Goal: Task Accomplishment & Management: Manage account settings

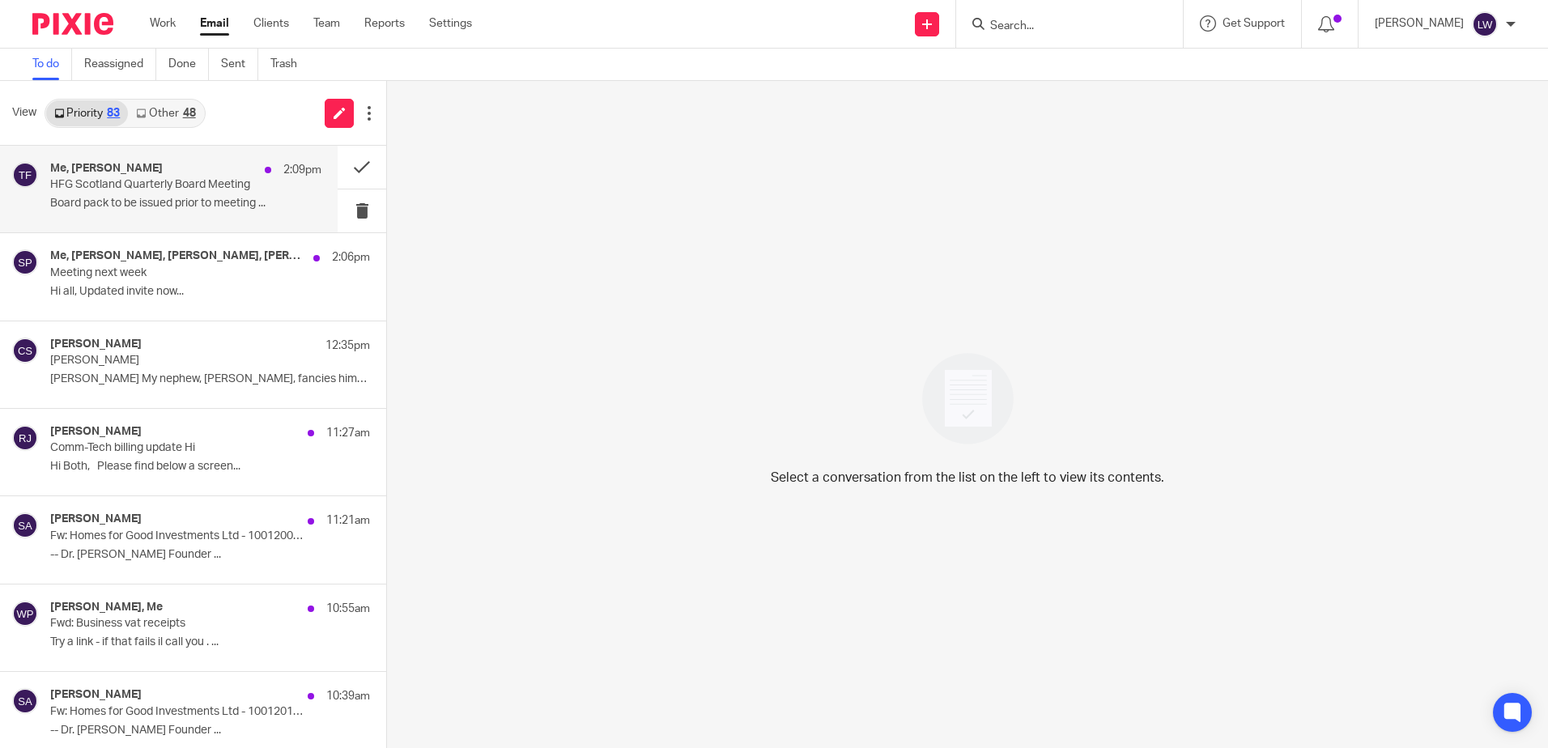
click at [172, 216] on div "Me, [PERSON_NAME] 2:09pm HFG Scotland Quarterly Board Meeting Board pack to be …" at bounding box center [185, 189] width 271 height 54
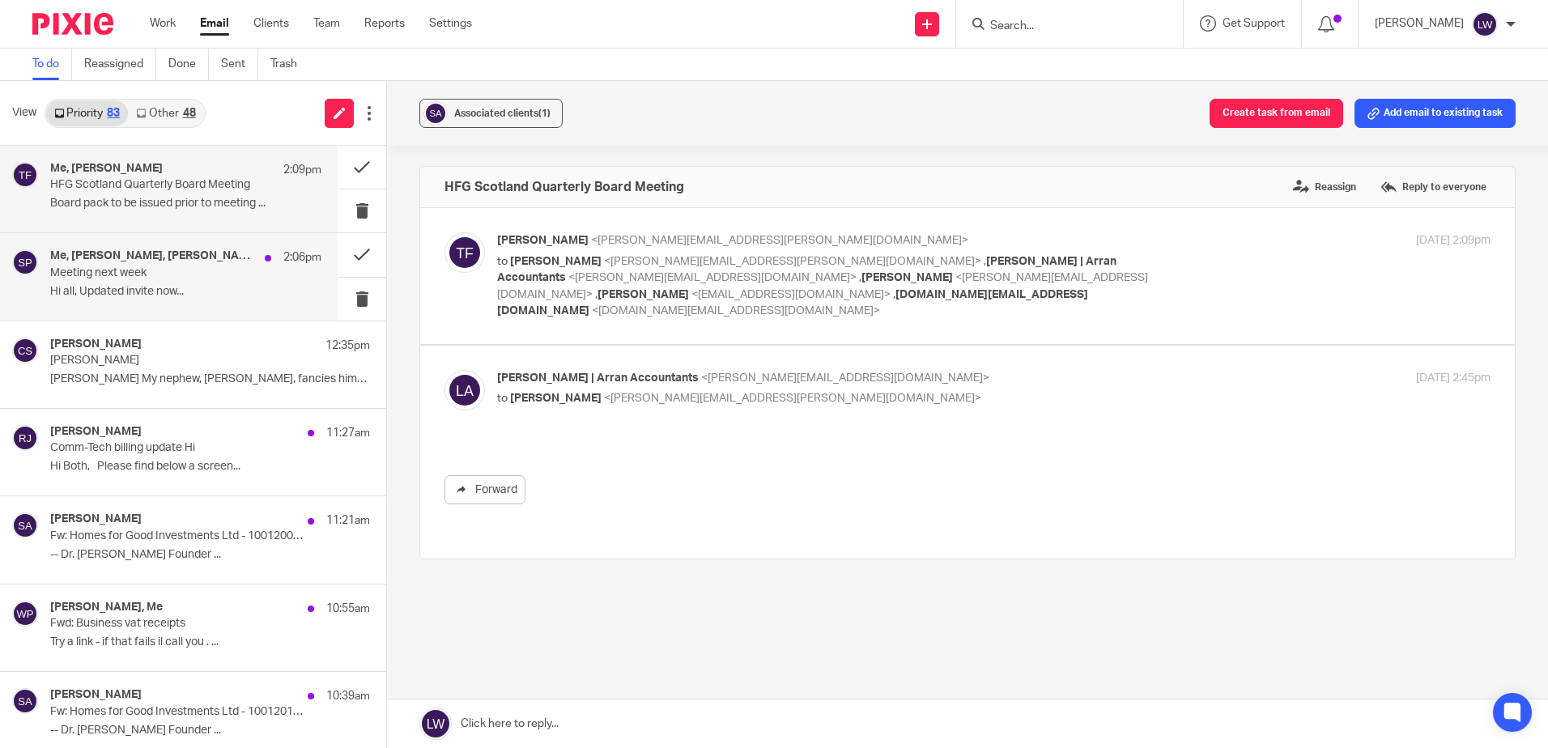
click at [188, 288] on p "Hi all, Updated invite now..." at bounding box center [185, 292] width 271 height 14
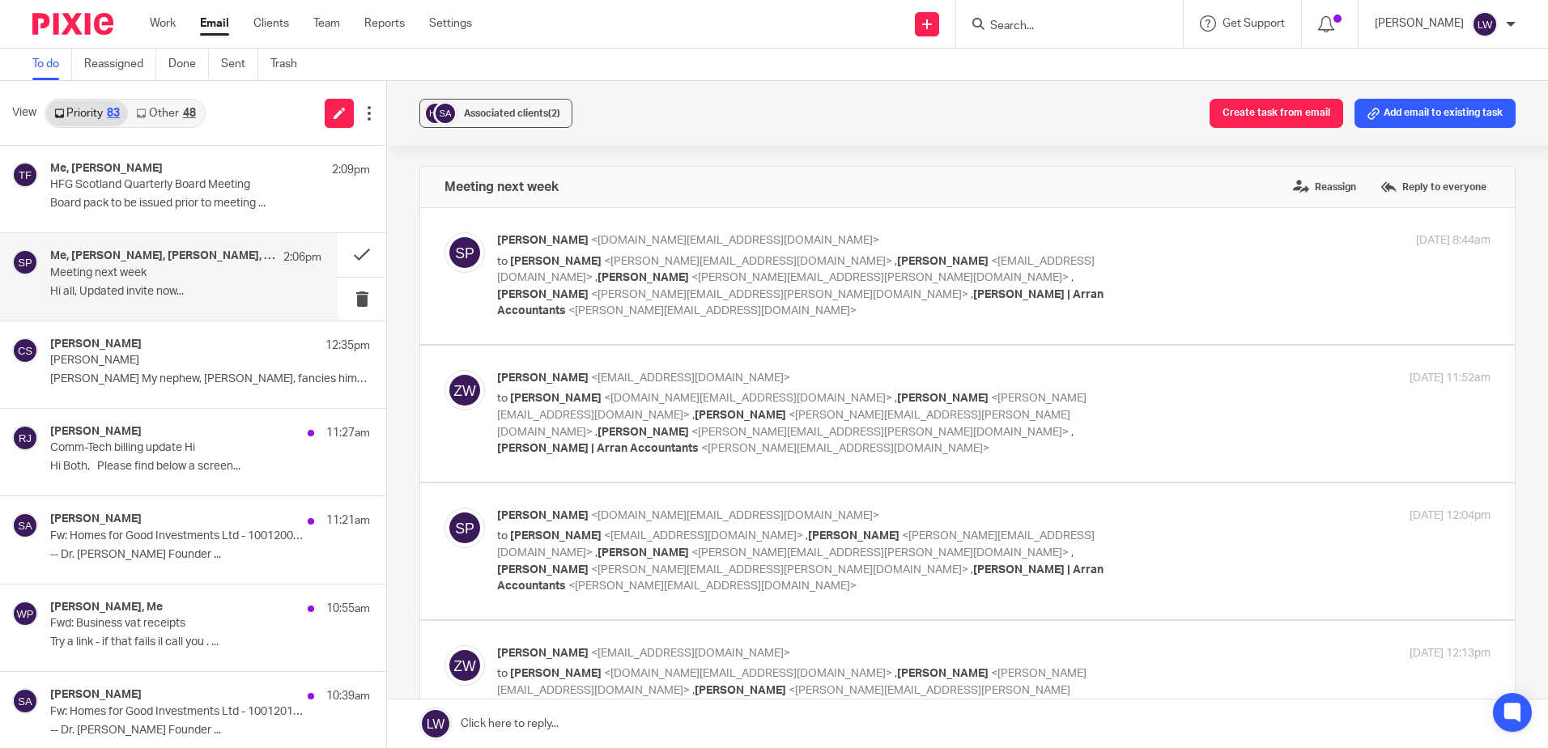
click at [159, 117] on link "Other 48" at bounding box center [165, 113] width 75 height 26
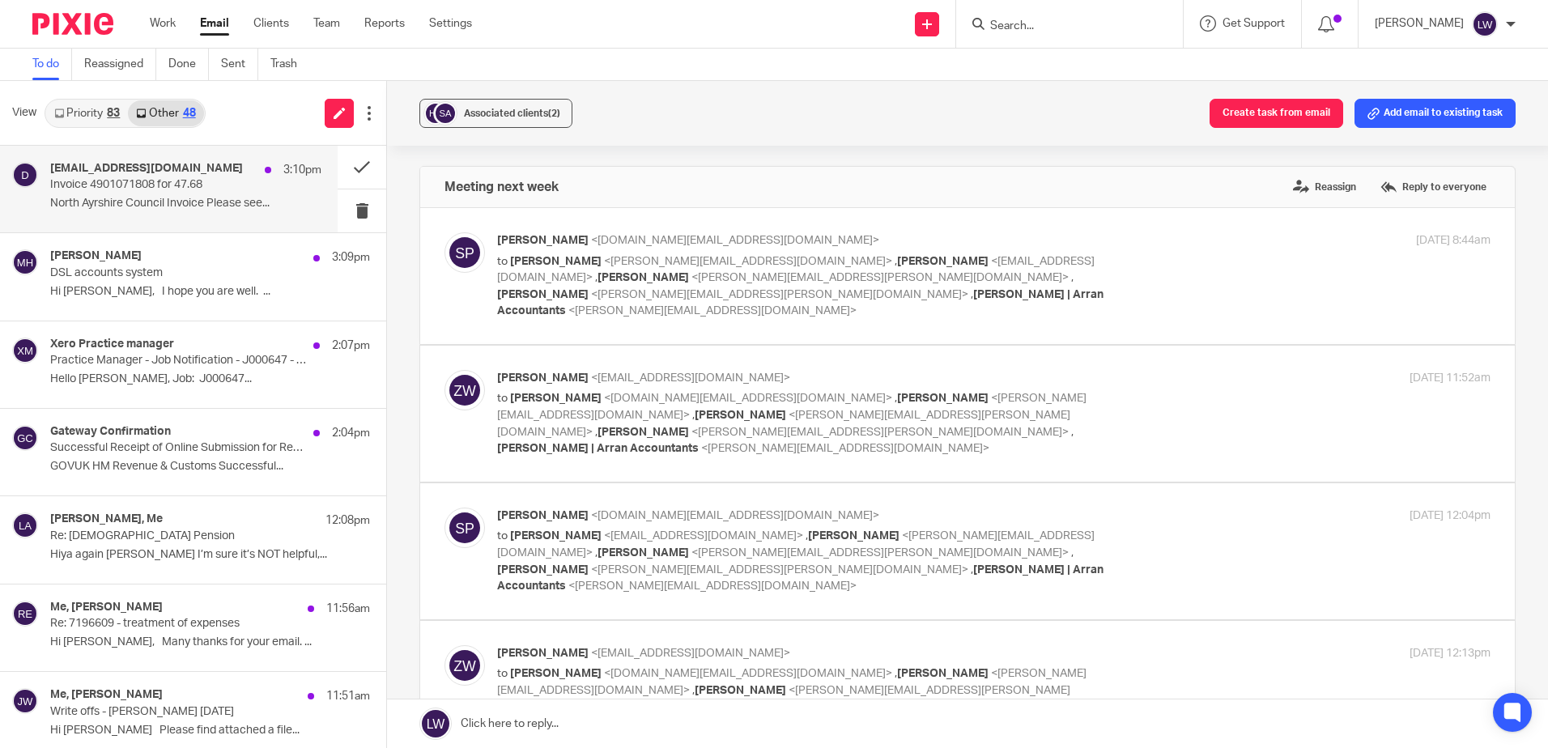
click at [151, 176] on div "[EMAIL_ADDRESS][DOMAIN_NAME] 3:10pm" at bounding box center [185, 170] width 271 height 16
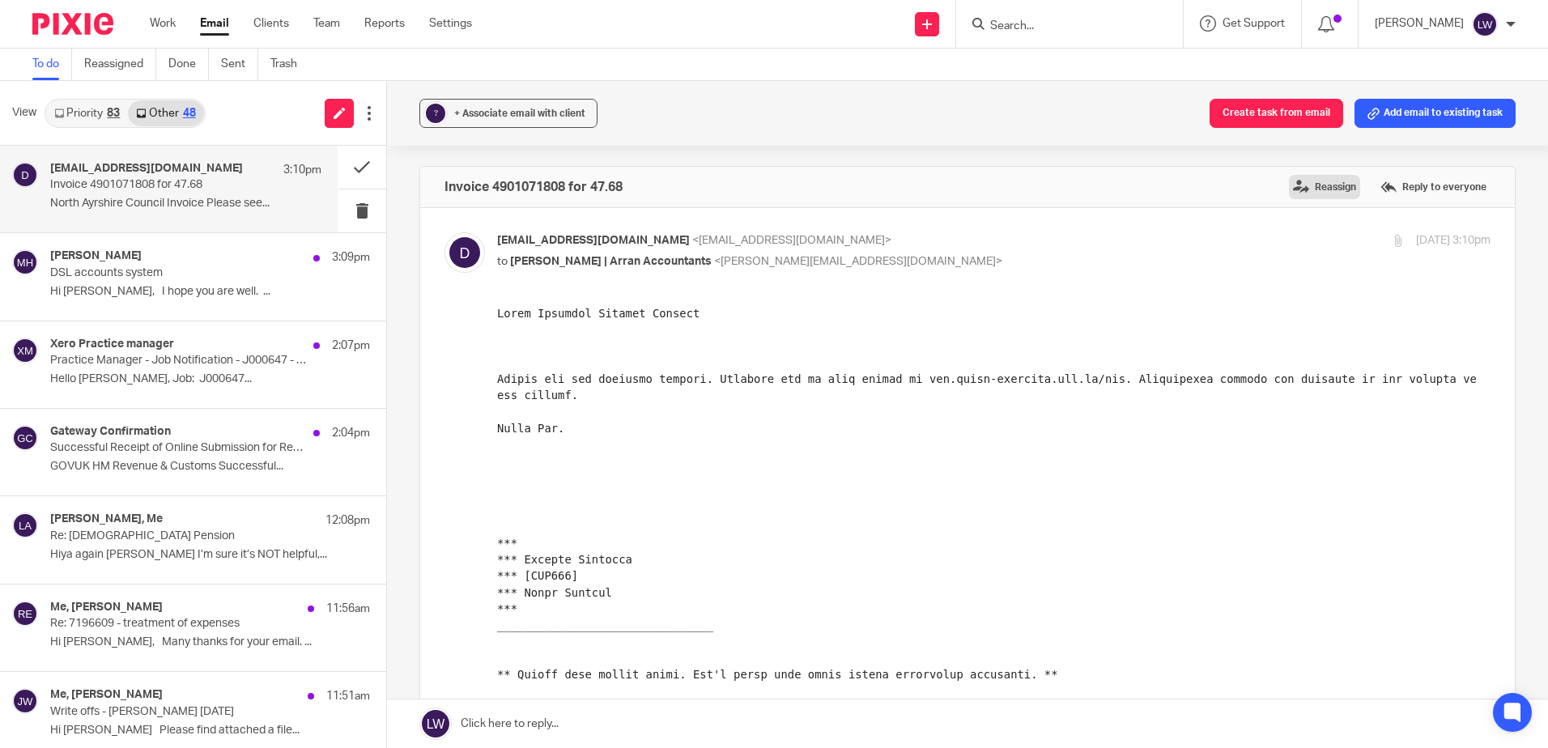
click at [1289, 187] on label "Reassign" at bounding box center [1324, 187] width 71 height 24
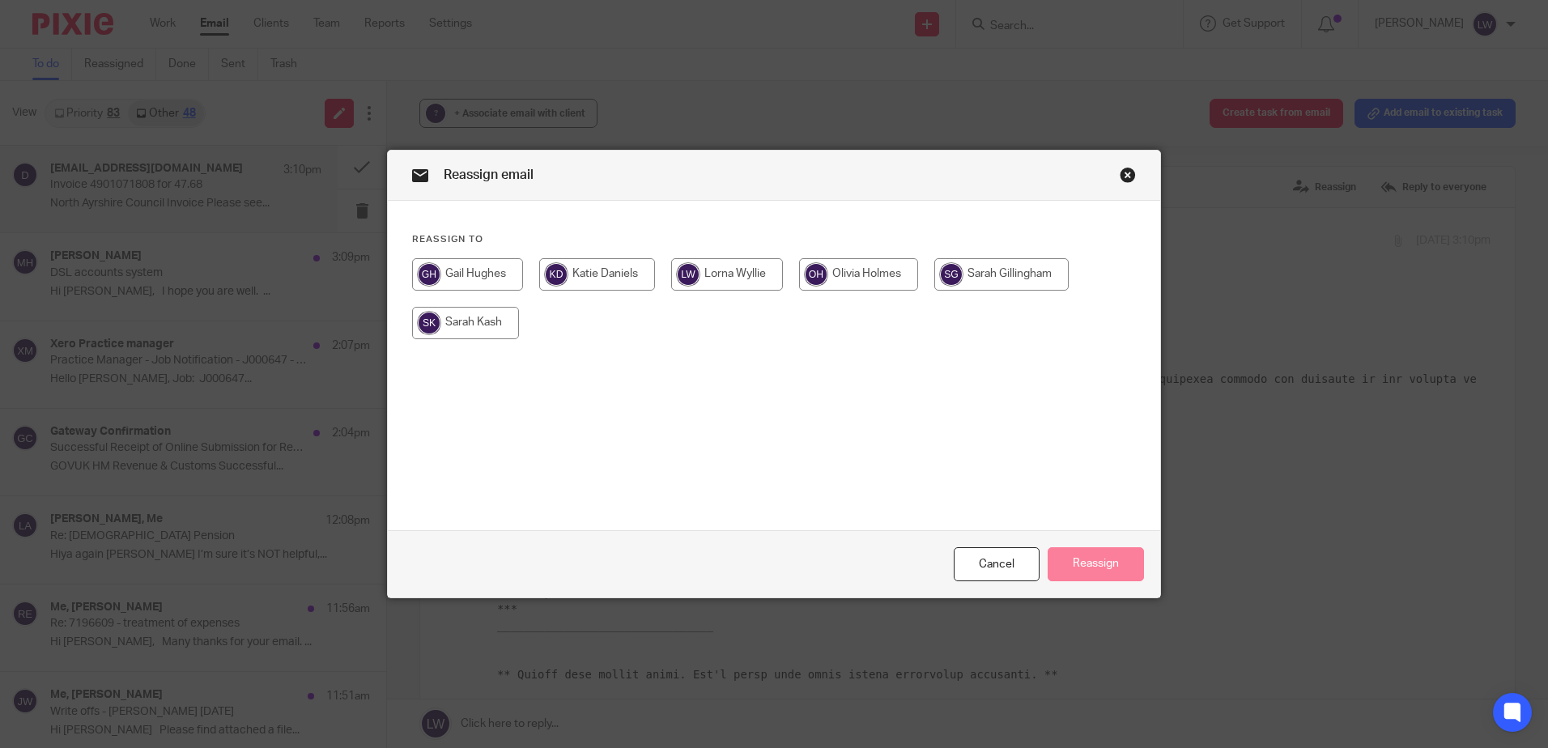
click at [982, 261] on input "radio" at bounding box center [1001, 274] width 134 height 32
radio input "true"
click at [1078, 564] on button "Reassign" at bounding box center [1095, 564] width 96 height 35
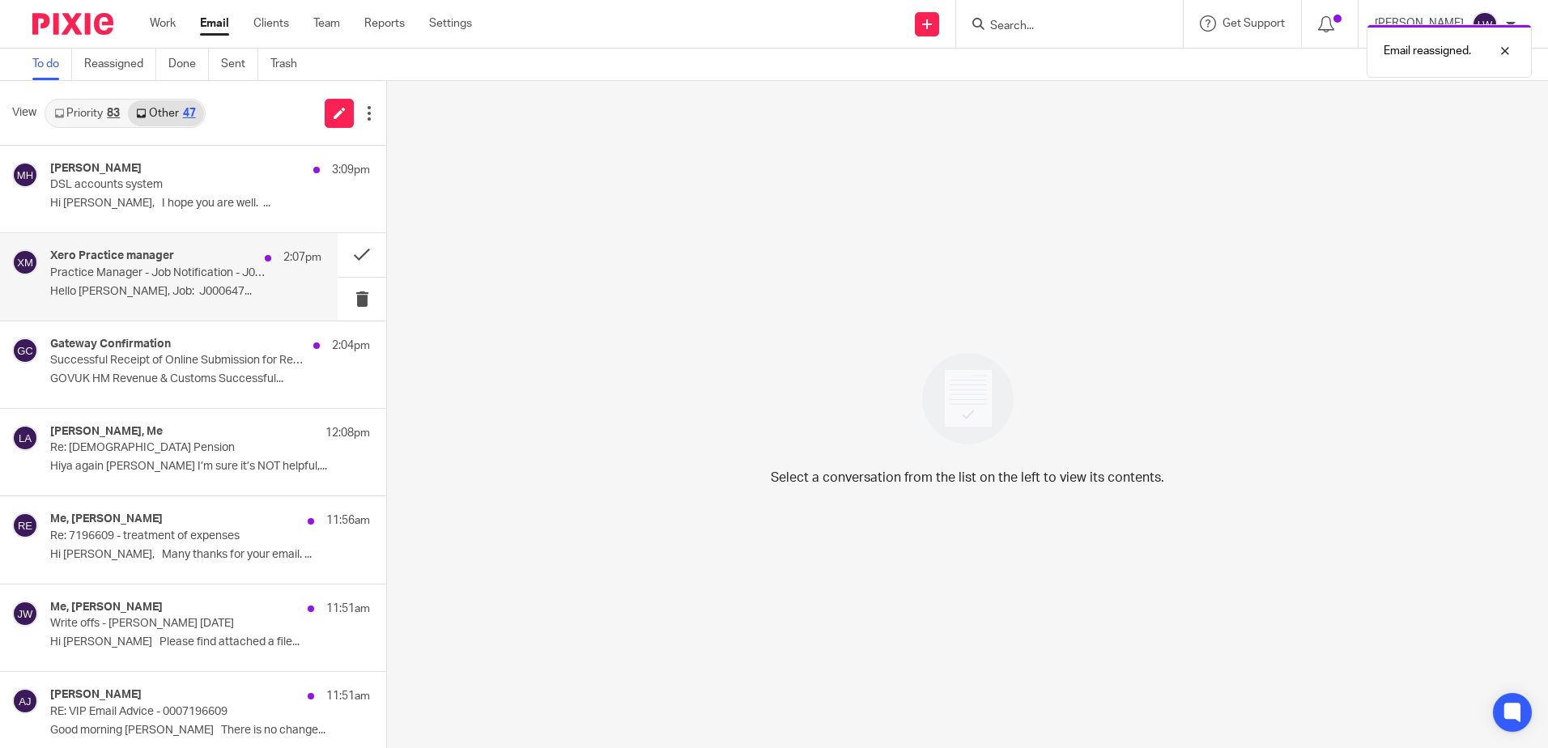
click at [122, 282] on div "Xero Practice manager 2:07pm Practice Manager - Job Notification - J000647 - Mo…" at bounding box center [185, 276] width 271 height 54
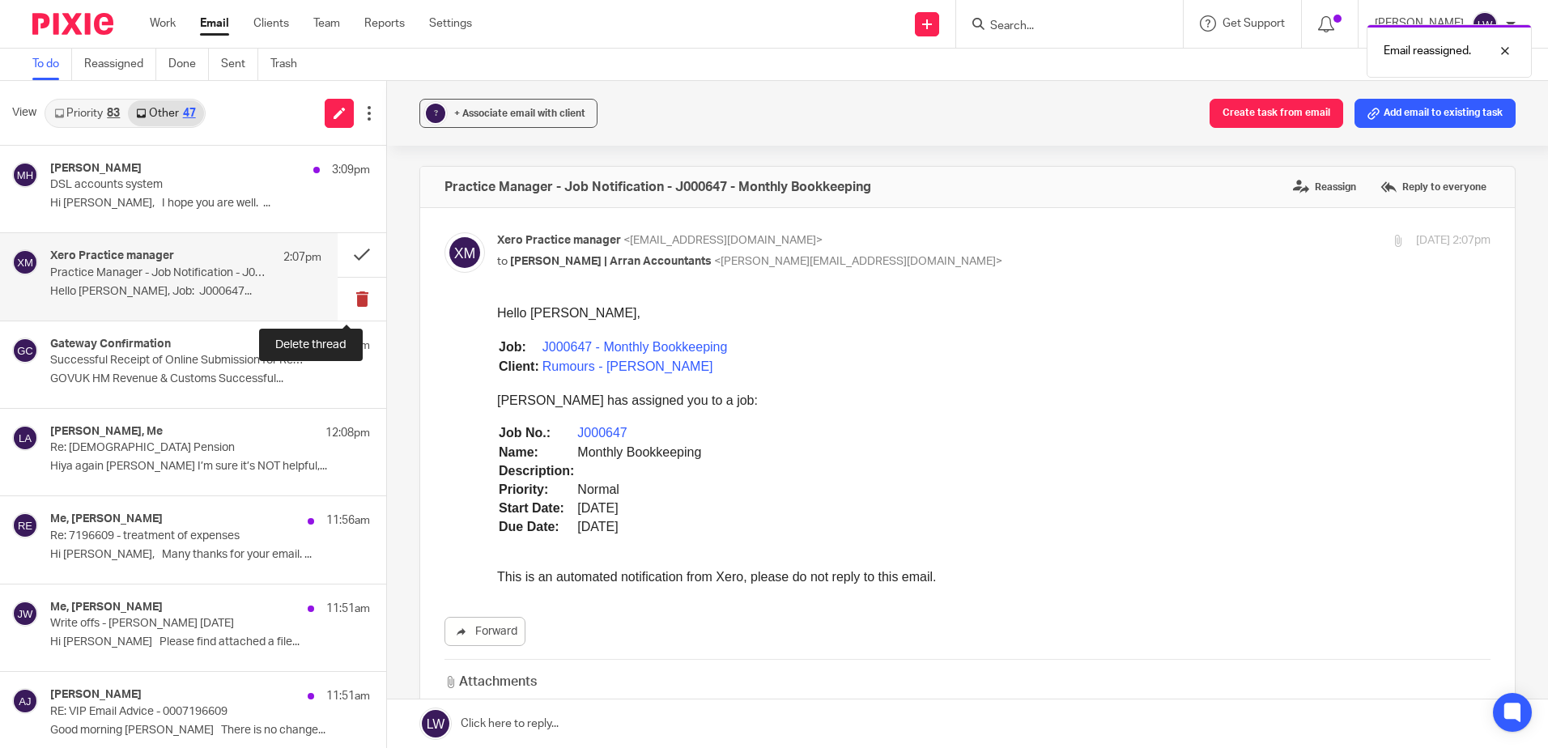
click at [346, 299] on button at bounding box center [362, 299] width 49 height 43
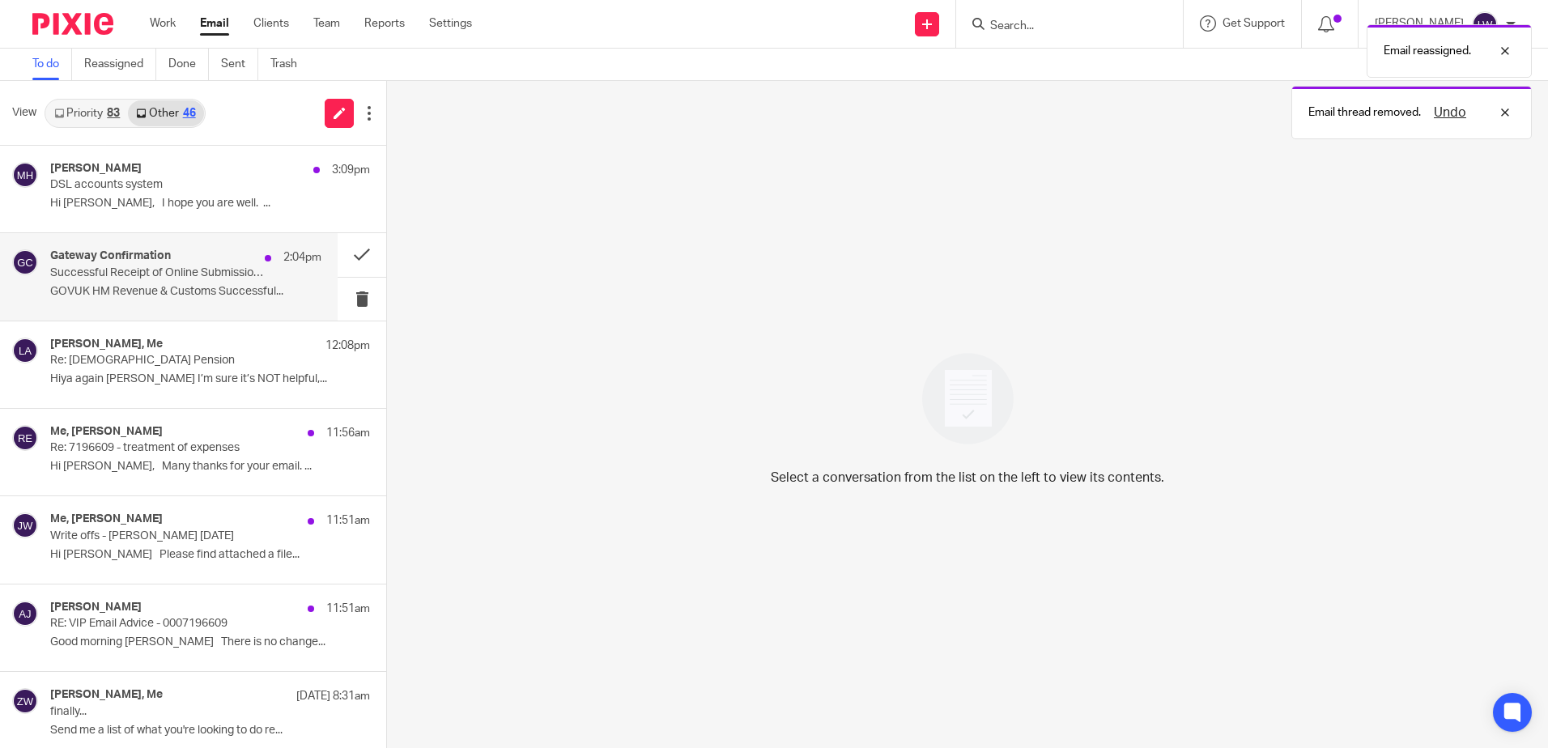
click at [222, 299] on div "Gateway Confirmation 2:04pm Successful Receipt of Online Submission for Referen…" at bounding box center [185, 276] width 271 height 54
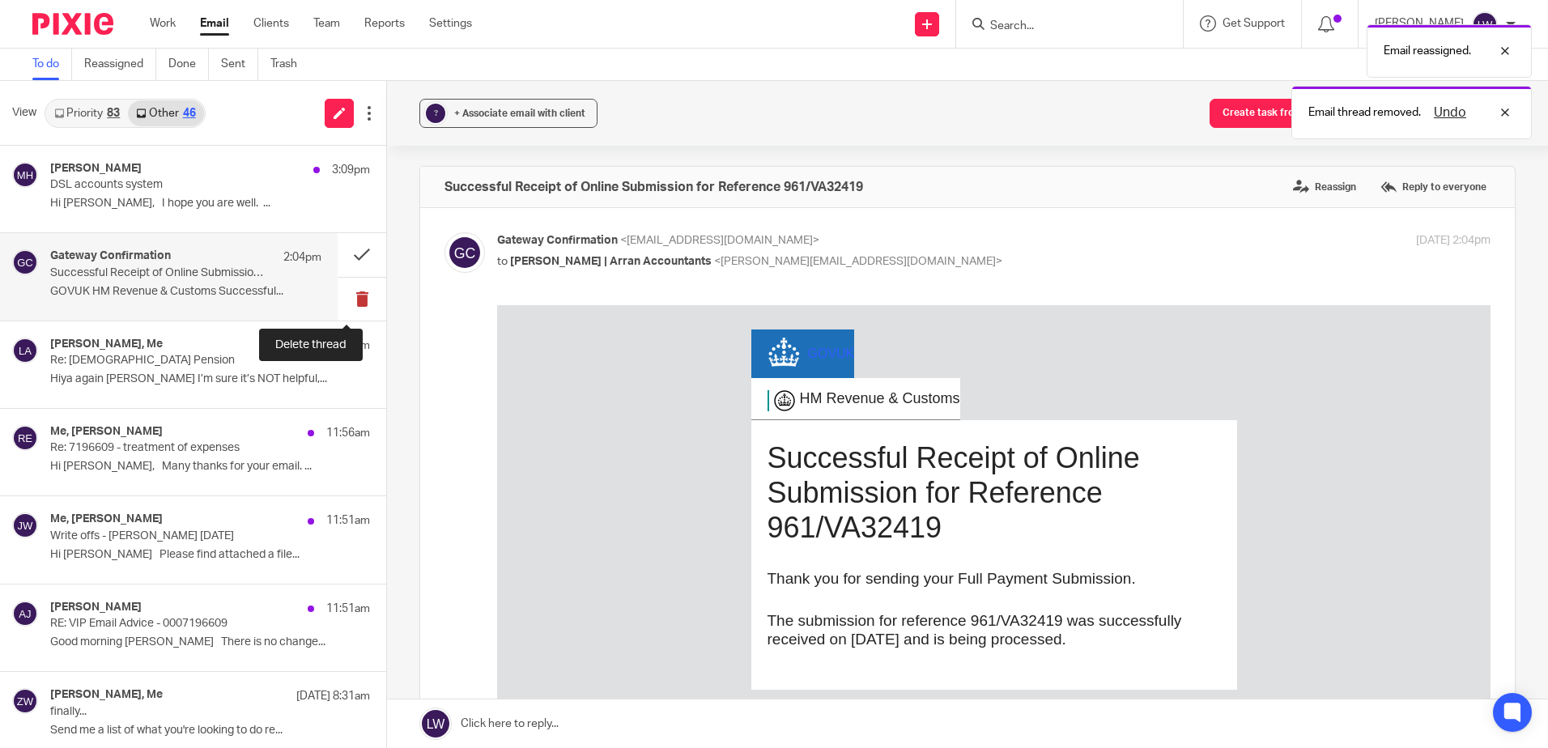
click at [346, 302] on button at bounding box center [362, 299] width 49 height 43
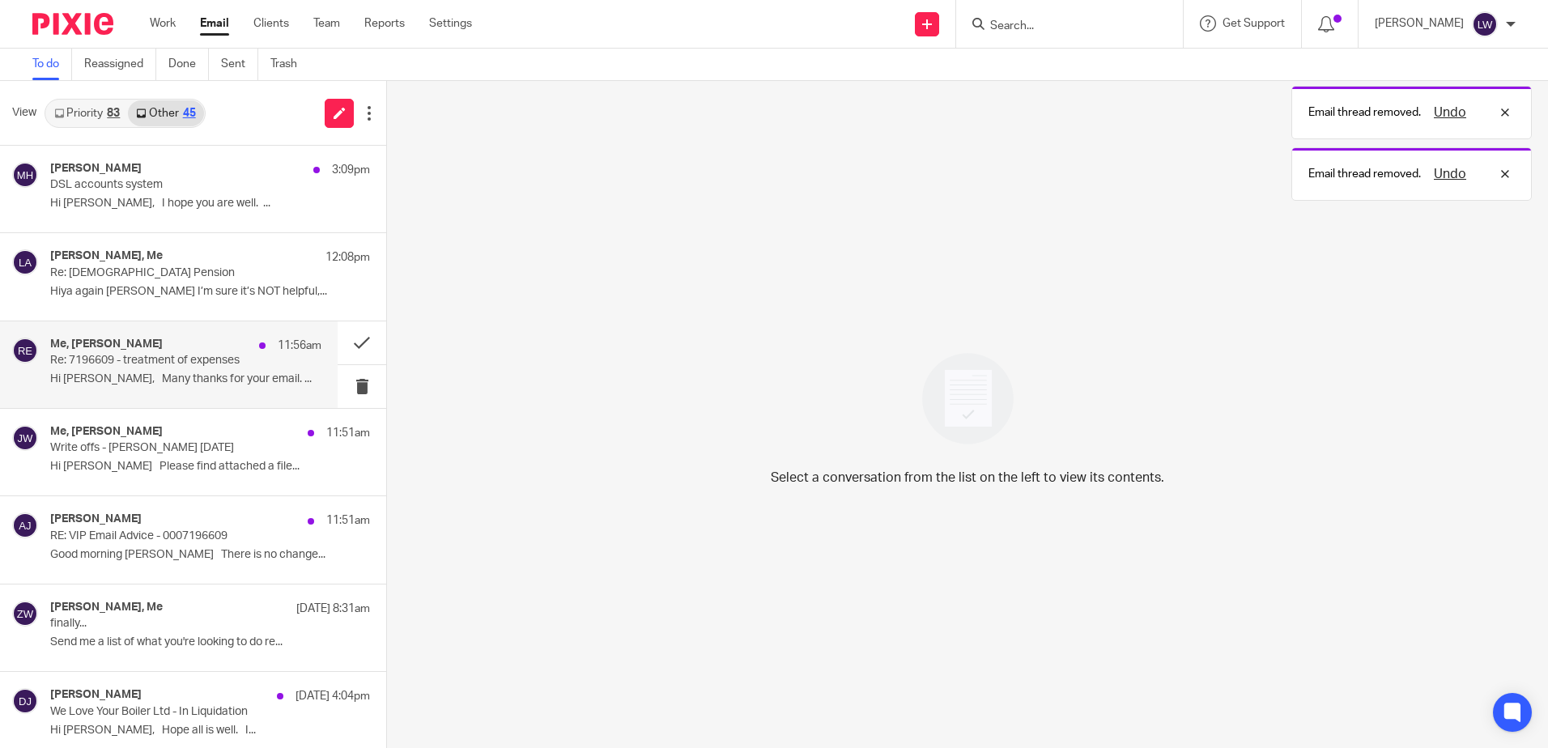
click at [157, 371] on div "Me, [PERSON_NAME] 11:56am Re: 7196609 - treatment of expenses Hi [PERSON_NAME],…" at bounding box center [185, 365] width 271 height 54
